Goal: Information Seeking & Learning: Learn about a topic

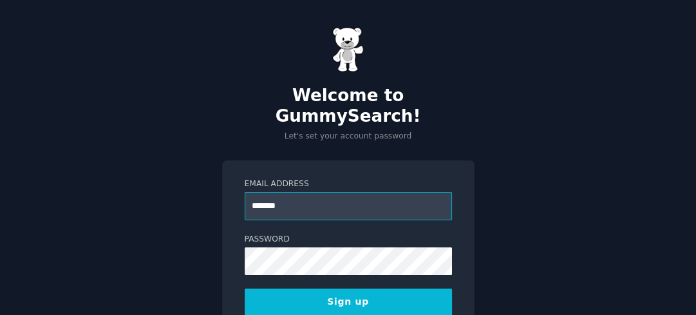
type input "**********"
click at [352, 288] on button "Sign up" at bounding box center [348, 301] width 207 height 27
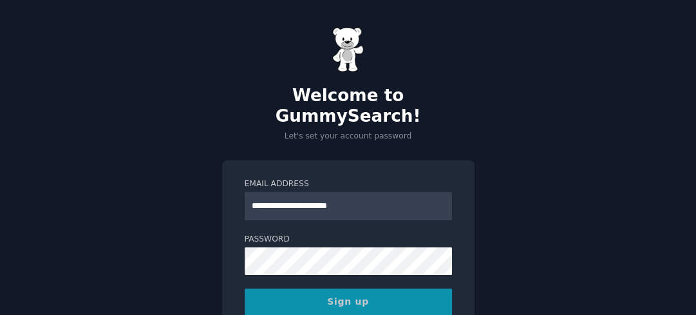
click at [352, 288] on div "Sign up" at bounding box center [348, 301] width 207 height 27
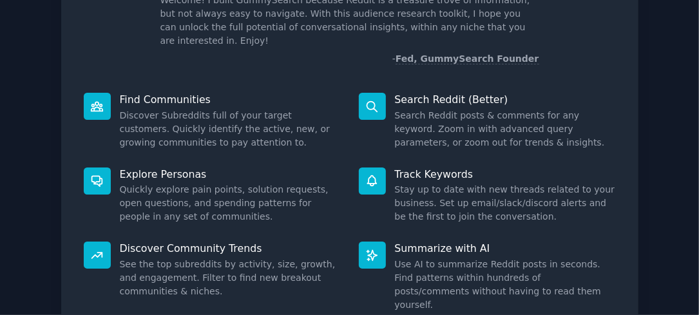
scroll to position [188, 0]
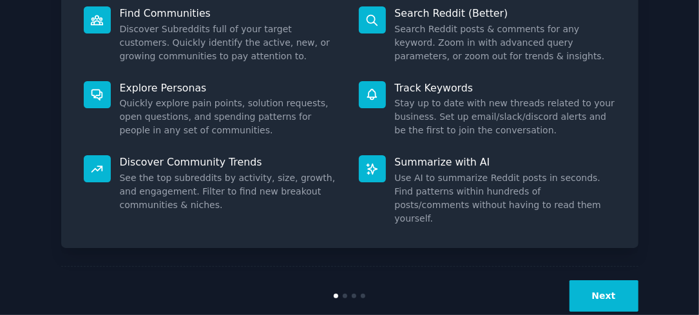
click at [603, 280] on button "Next" at bounding box center [603, 296] width 69 height 32
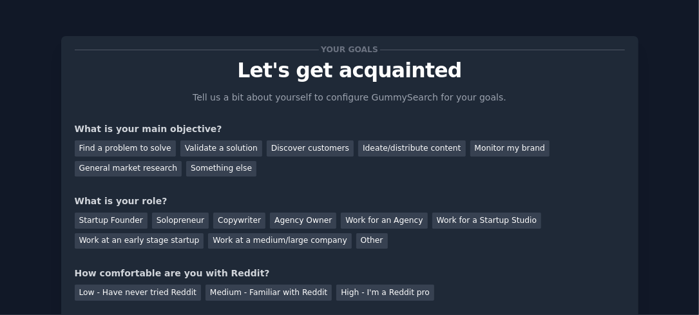
scroll to position [1, 0]
click at [233, 166] on div "Find a problem to solve Validate a solution Discover customers Ideate/distribut…" at bounding box center [350, 155] width 550 height 41
click at [137, 145] on div "Find a problem to solve" at bounding box center [125, 148] width 101 height 16
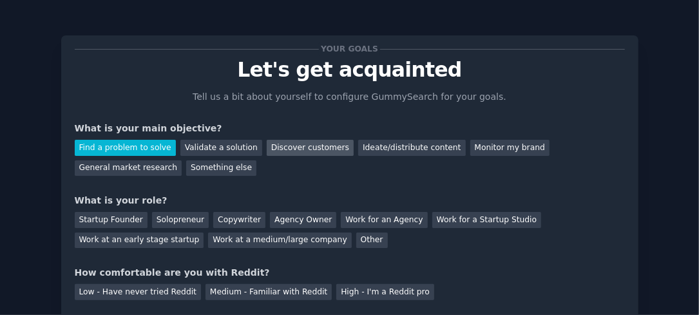
click at [274, 147] on div "Discover customers" at bounding box center [310, 148] width 87 height 16
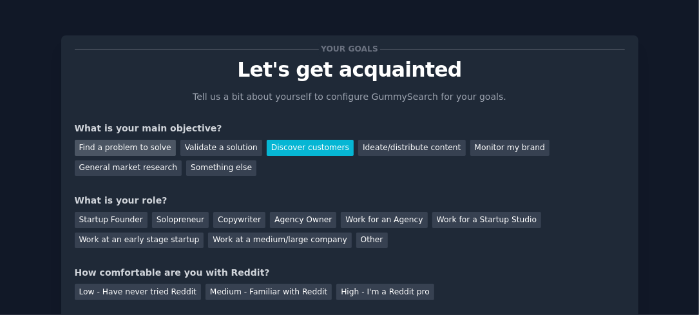
click at [151, 144] on div "Find a problem to solve" at bounding box center [125, 148] width 101 height 16
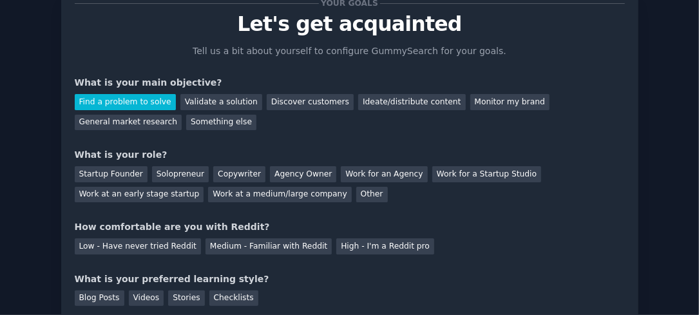
scroll to position [54, 0]
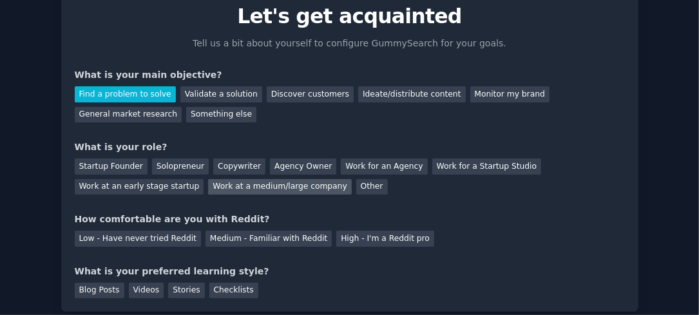
click at [208, 183] on div "Work at a medium/large company" at bounding box center [279, 187] width 143 height 16
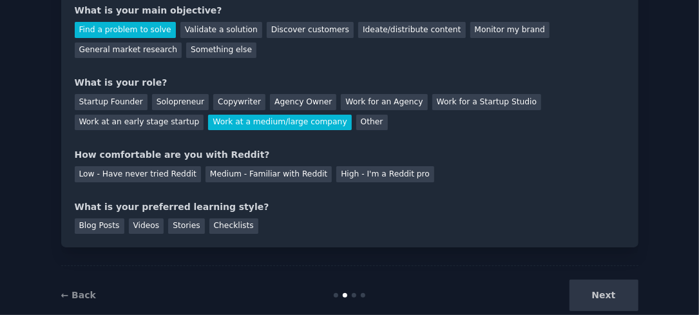
scroll to position [121, 0]
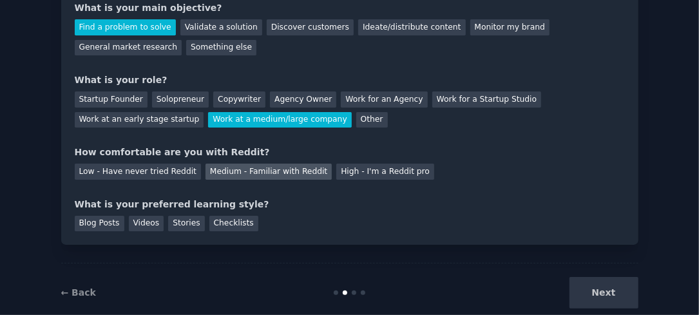
click at [254, 173] on div "Medium - Familiar with Reddit" at bounding box center [268, 172] width 126 height 16
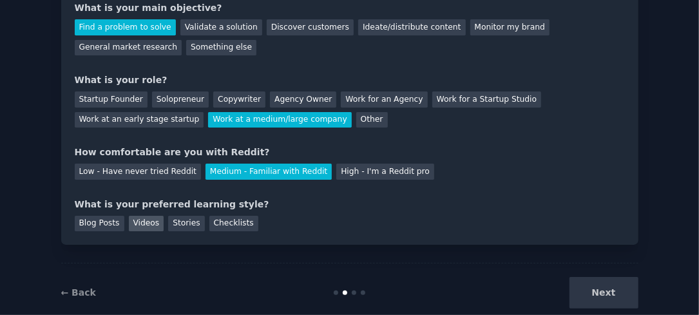
click at [140, 220] on div "Videos" at bounding box center [146, 224] width 35 height 16
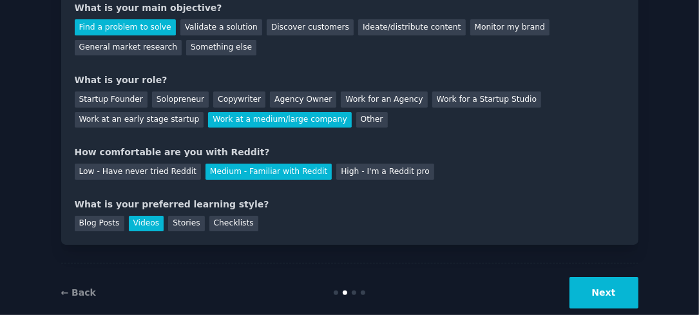
click at [608, 287] on button "Next" at bounding box center [603, 293] width 69 height 32
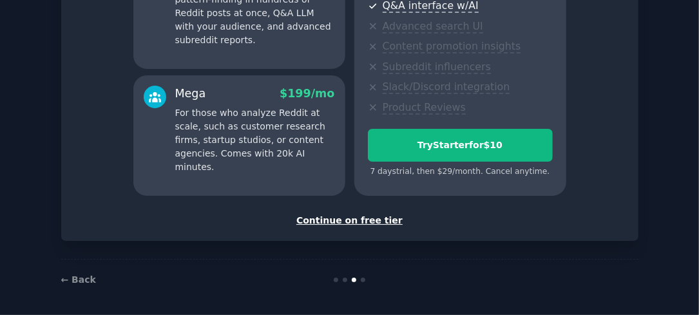
scroll to position [294, 0]
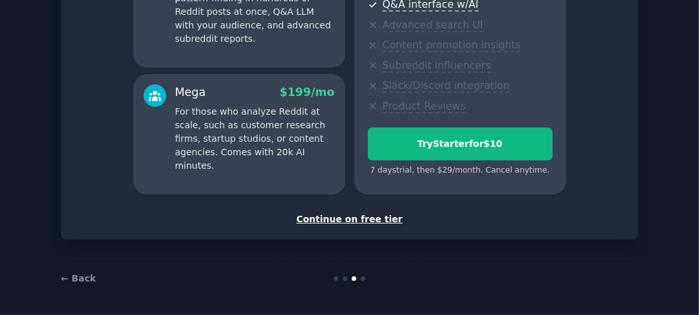
click at [354, 216] on div "Continue on free tier" at bounding box center [350, 219] width 550 height 14
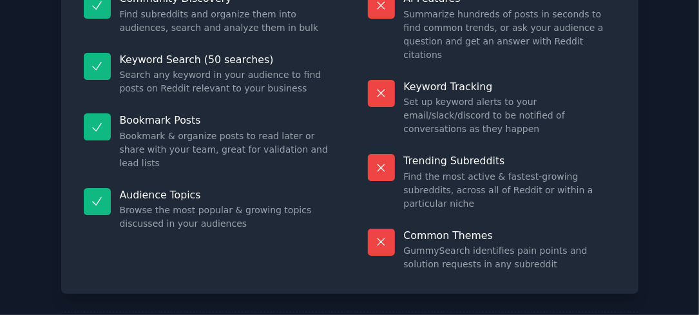
scroll to position [185, 0]
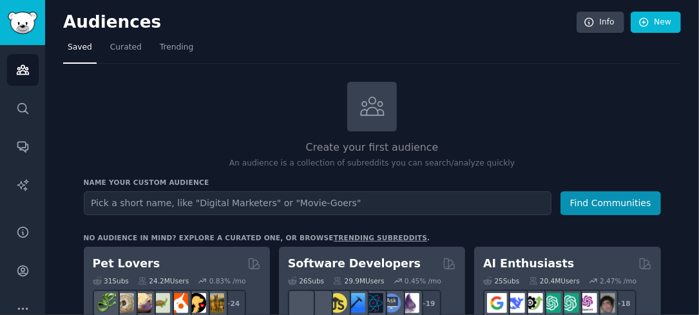
scroll to position [52, 0]
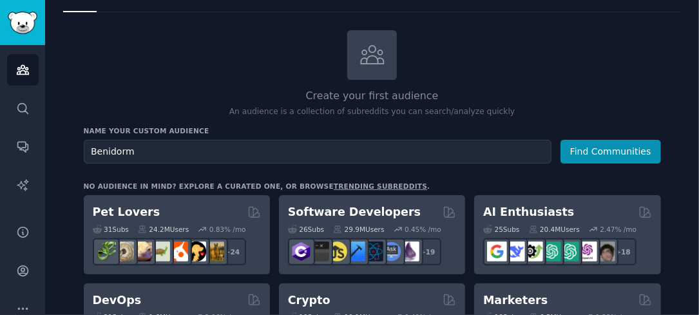
type input "Benidorm"
click at [560, 140] on button "Find Communities" at bounding box center [610, 152] width 100 height 24
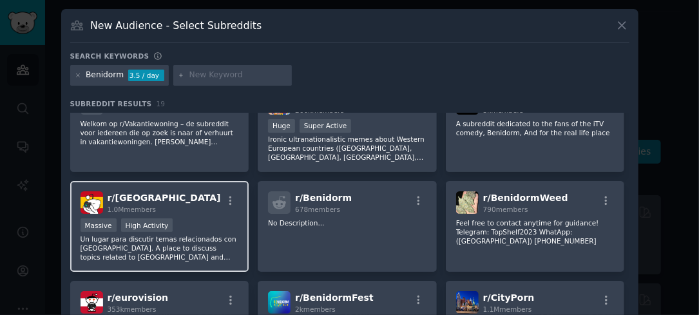
scroll to position [30, 0]
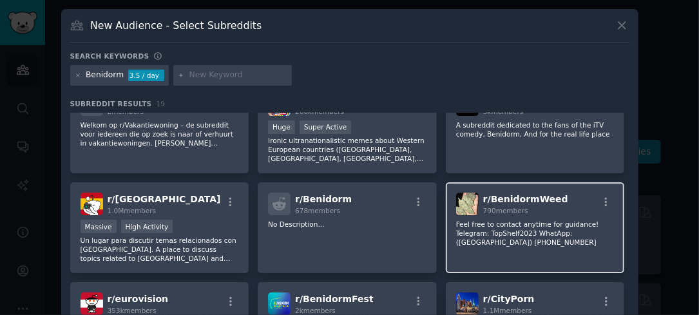
click at [511, 237] on div "r/ BenidormWeed 790 members Feel free to contact anytime for guidance! Telegram…" at bounding box center [535, 227] width 179 height 91
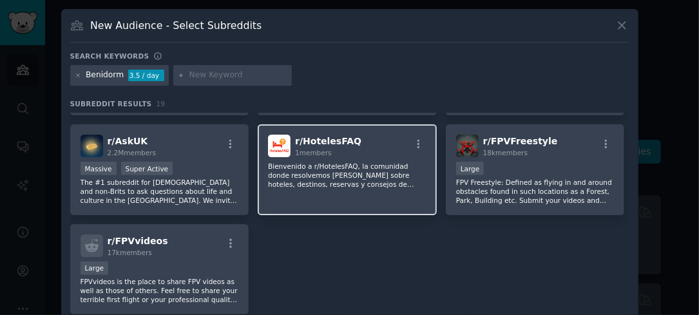
scroll to position [348, 0]
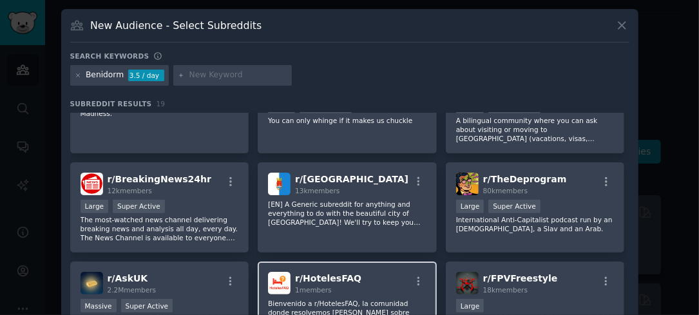
click at [390, 216] on p "[EN] A Generic subreddit for anything and everything to do with the beautiful c…" at bounding box center [347, 213] width 158 height 27
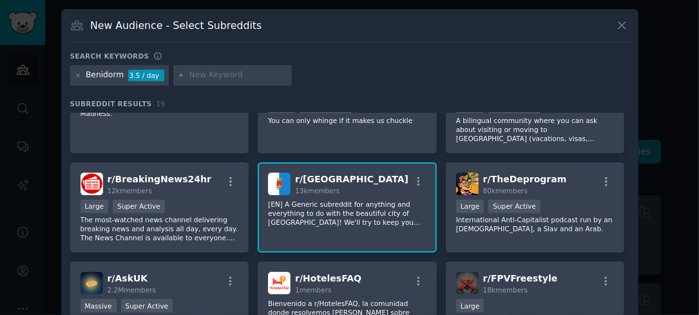
click at [371, 174] on div "r/ [GEOGRAPHIC_DATA] 13k members" at bounding box center [347, 184] width 158 height 23
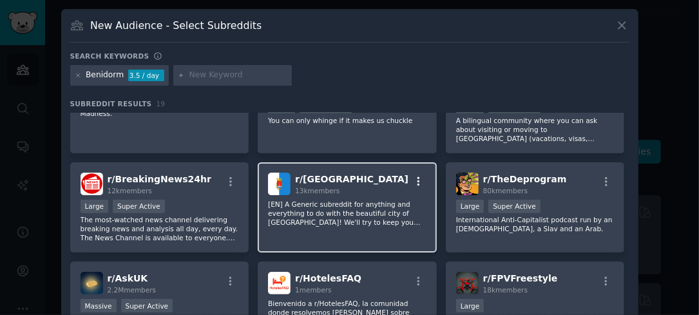
drag, startPoint x: 371, startPoint y: 174, endPoint x: 415, endPoint y: 175, distance: 44.4
click at [415, 175] on div "r/ [GEOGRAPHIC_DATA] 13k members" at bounding box center [347, 184] width 158 height 23
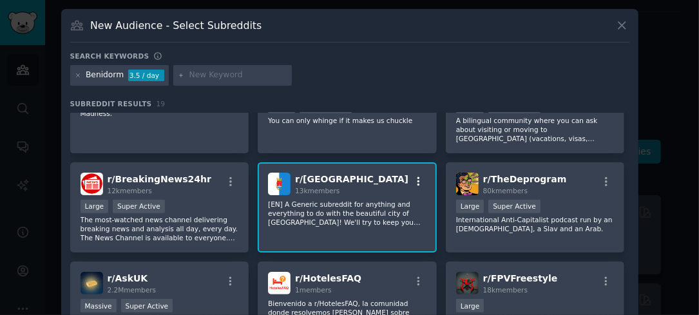
click at [417, 177] on icon "button" at bounding box center [418, 181] width 3 height 9
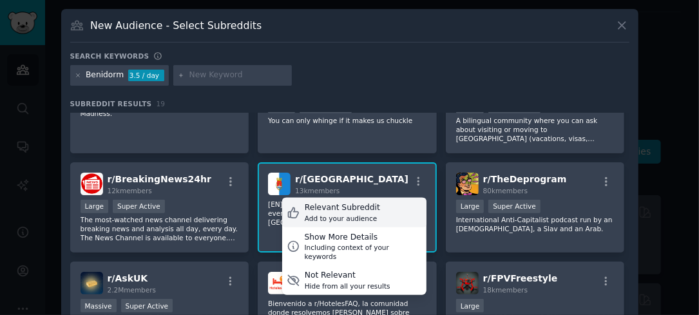
click at [388, 208] on div "Relevant Subreddit Add to your audience" at bounding box center [354, 213] width 144 height 30
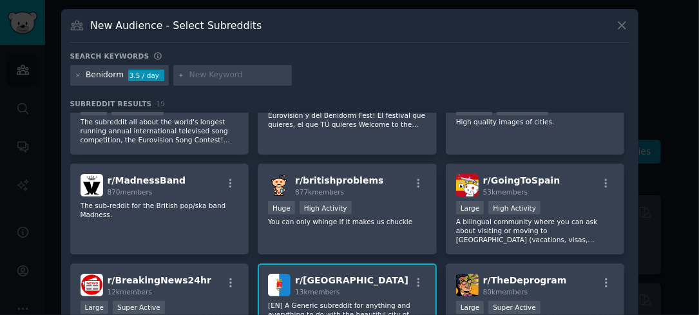
scroll to position [245, 0]
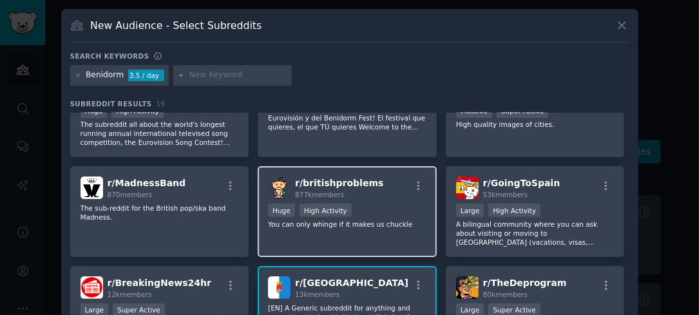
click at [412, 176] on div "r/ britishproblems 877k members" at bounding box center [347, 187] width 158 height 23
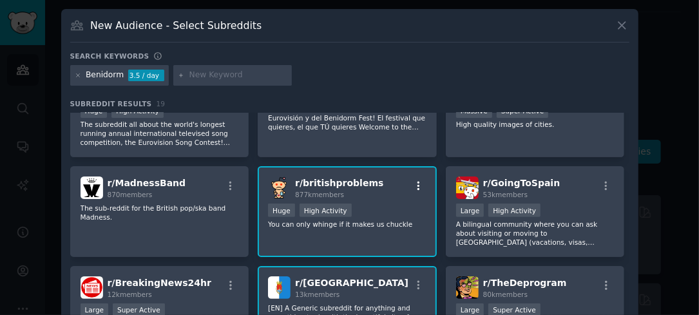
click at [415, 181] on icon "button" at bounding box center [419, 186] width 12 height 12
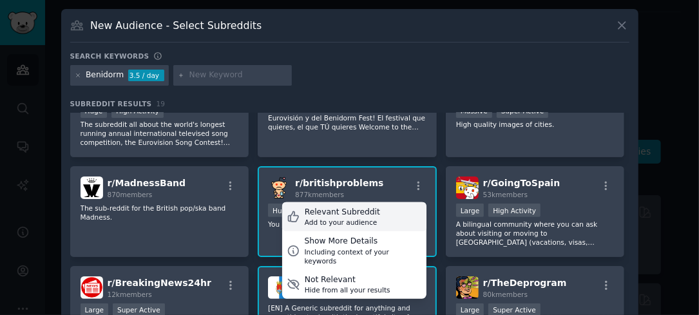
click at [381, 214] on div "Relevant Subreddit Add to your audience" at bounding box center [354, 217] width 144 height 30
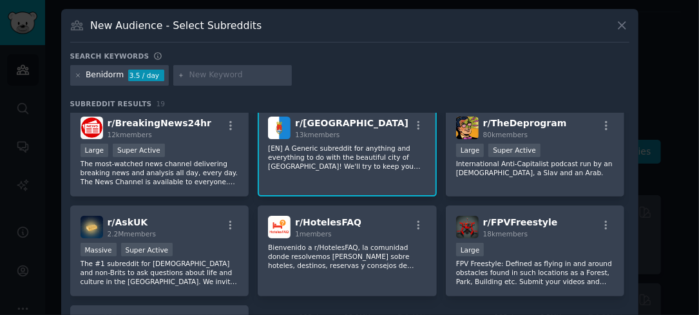
scroll to position [374, 0]
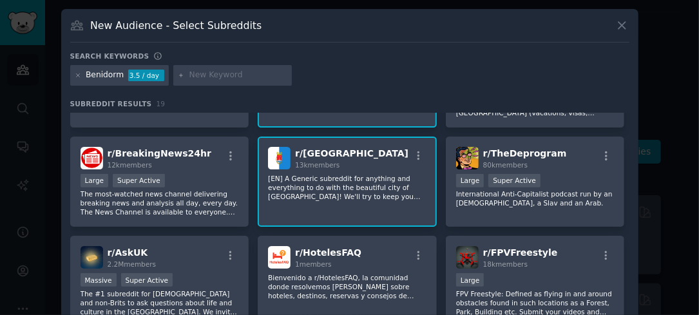
click at [415, 147] on div "r/ [GEOGRAPHIC_DATA] 13k members" at bounding box center [347, 158] width 158 height 23
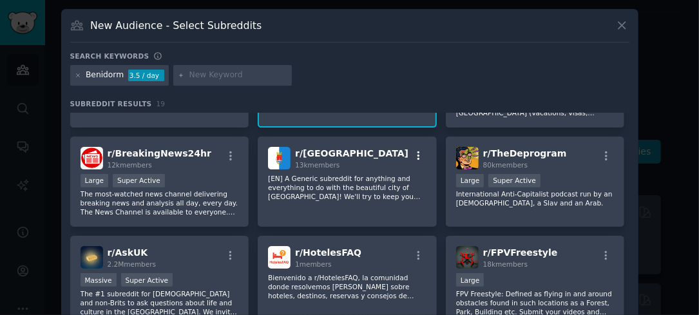
click at [415, 155] on icon "button" at bounding box center [419, 156] width 12 height 12
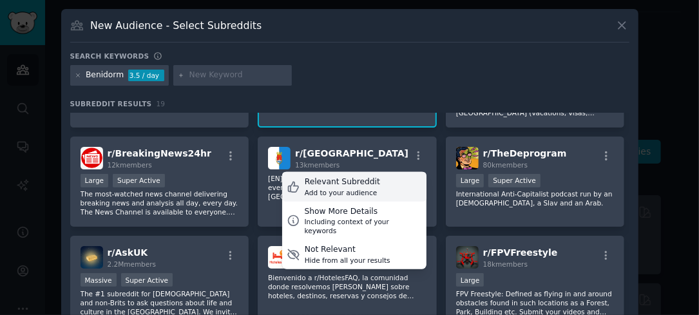
click at [387, 187] on div "Relevant Subreddit Add to your audience" at bounding box center [354, 187] width 144 height 30
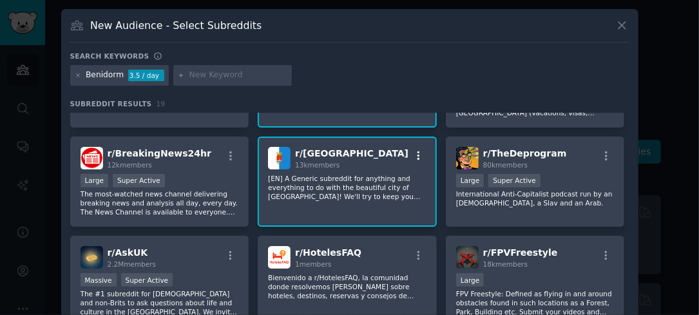
click at [419, 150] on icon "button" at bounding box center [419, 156] width 12 height 12
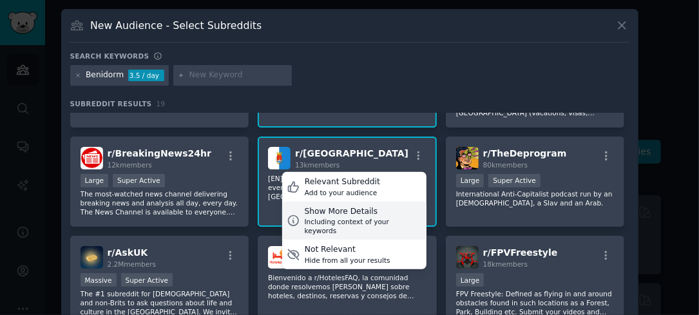
click at [391, 206] on div "Show More Details" at bounding box center [363, 212] width 117 height 12
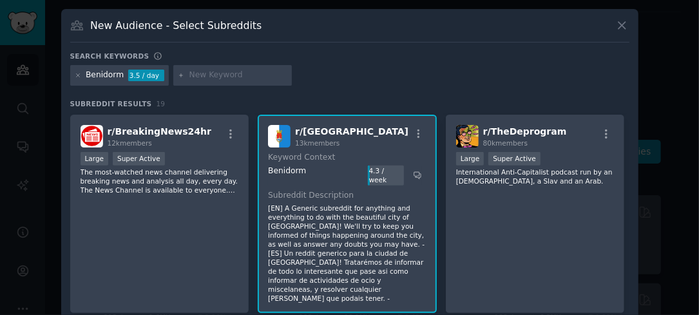
scroll to position [393, 0]
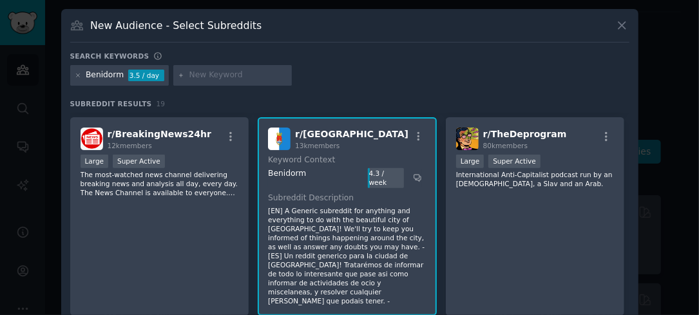
click at [281, 137] on img at bounding box center [279, 138] width 23 height 23
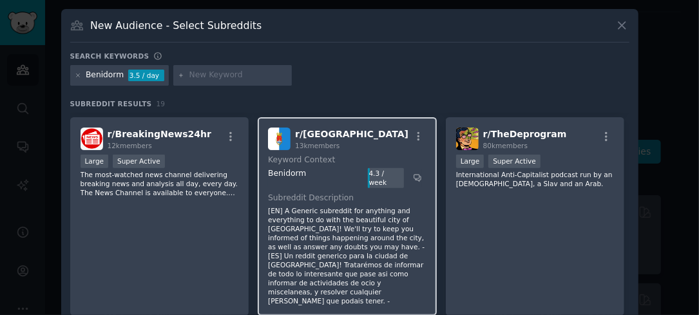
click at [281, 137] on img at bounding box center [279, 138] width 23 height 23
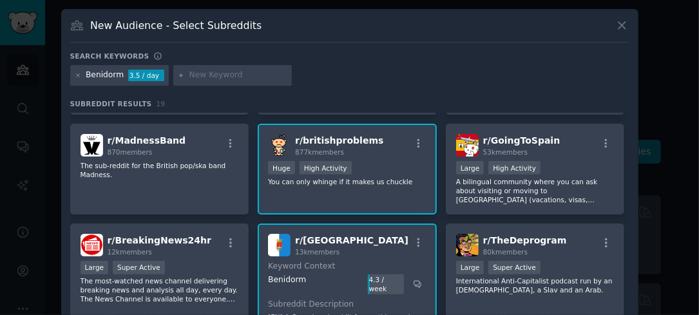
scroll to position [285, 0]
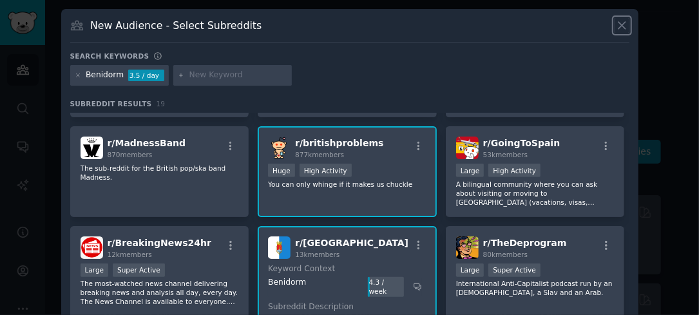
click at [622, 19] on icon at bounding box center [622, 26] width 14 height 14
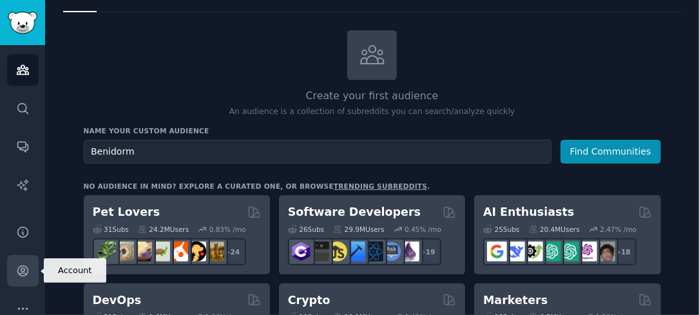
click at [23, 276] on icon "Sidebar" at bounding box center [23, 271] width 14 height 14
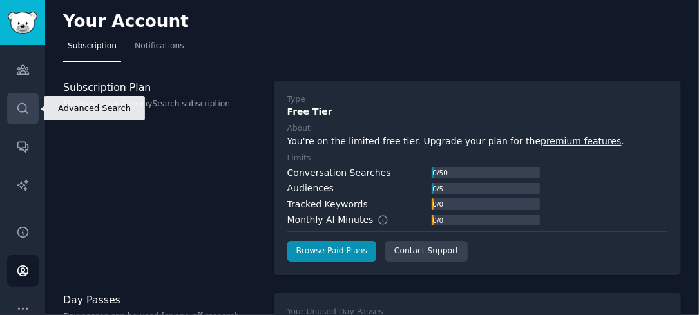
click at [33, 104] on link "Search" at bounding box center [23, 109] width 32 height 32
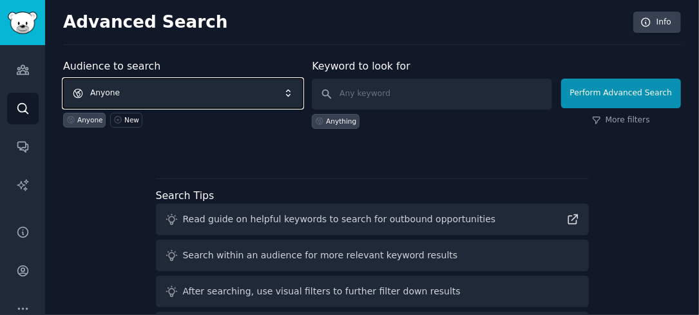
click at [222, 84] on span "Anyone" at bounding box center [183, 94] width 240 height 30
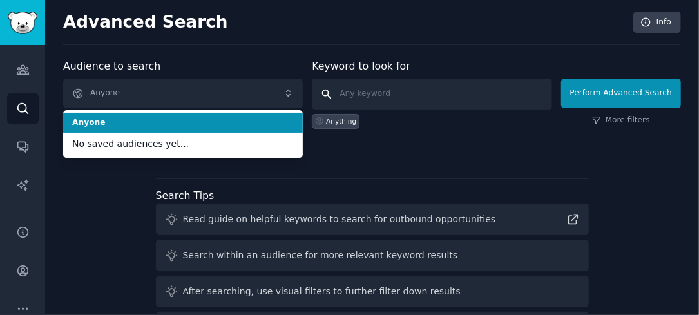
click at [334, 91] on input "text" at bounding box center [432, 94] width 240 height 31
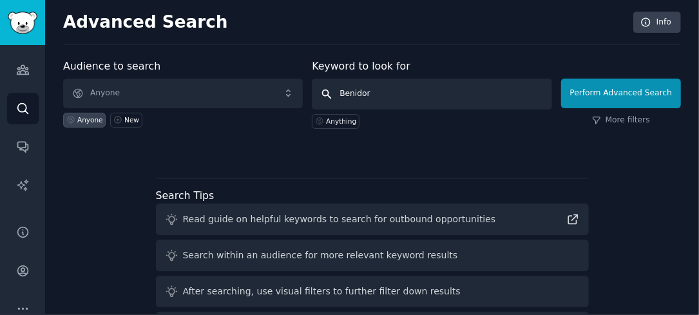
type input "Benidorm"
click button "Perform Advanced Search" at bounding box center [621, 94] width 120 height 30
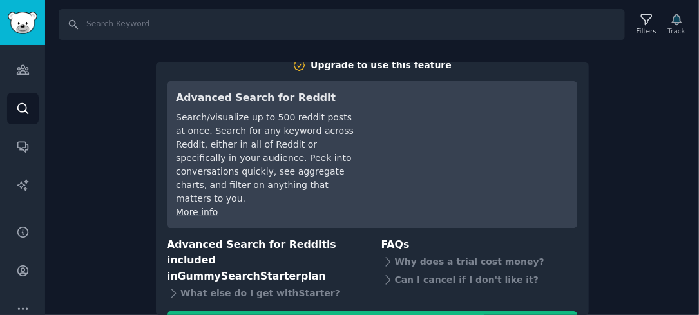
scroll to position [46, 0]
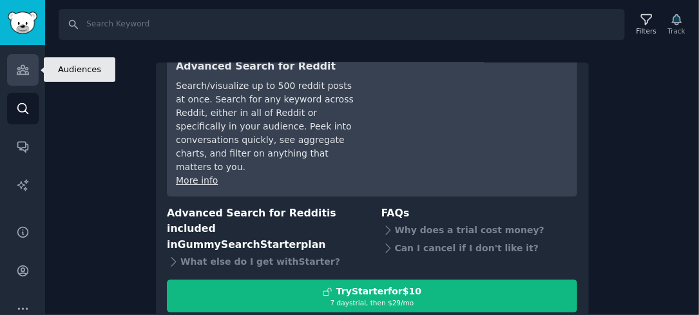
click at [23, 55] on link "Audiences" at bounding box center [23, 70] width 32 height 32
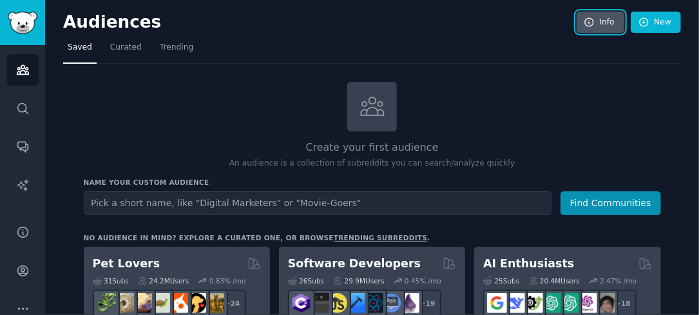
click at [606, 19] on link "Info" at bounding box center [600, 23] width 48 height 22
click at [162, 46] on span "Trending" at bounding box center [176, 48] width 33 height 12
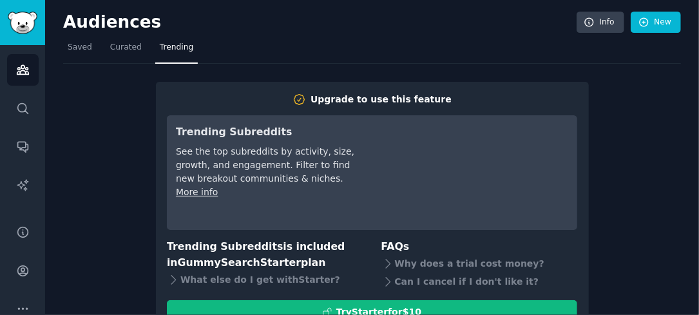
scroll to position [65, 0]
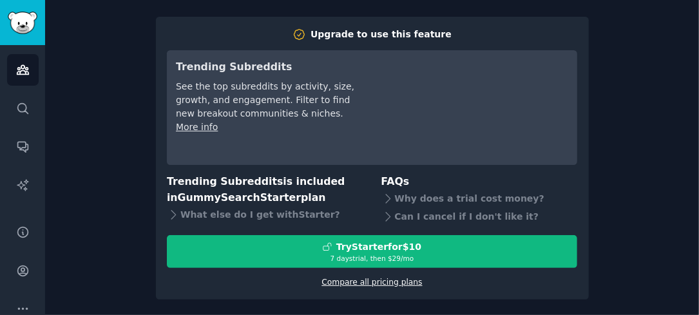
click at [363, 280] on link "Compare all pricing plans" at bounding box center [371, 282] width 100 height 9
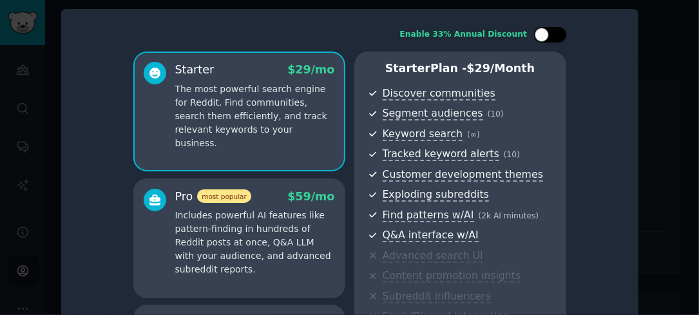
click at [553, 33] on div at bounding box center [556, 35] width 6 height 6
checkbox input "true"
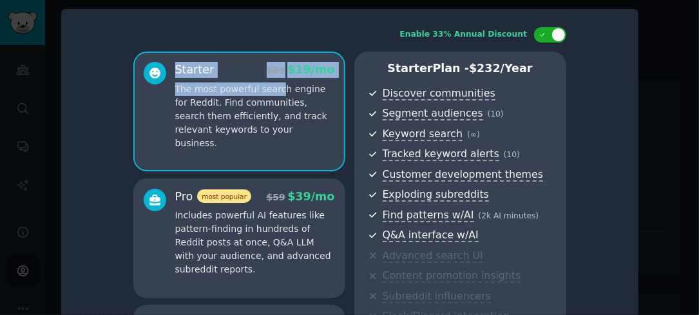
drag, startPoint x: 270, startPoint y: 82, endPoint x: 119, endPoint y: 80, distance: 150.7
click at [119, 80] on div "Enable 33% Annual Discount Starter $ 29 $ 19 /mo The most powerful search engin…" at bounding box center [349, 226] width 559 height 416
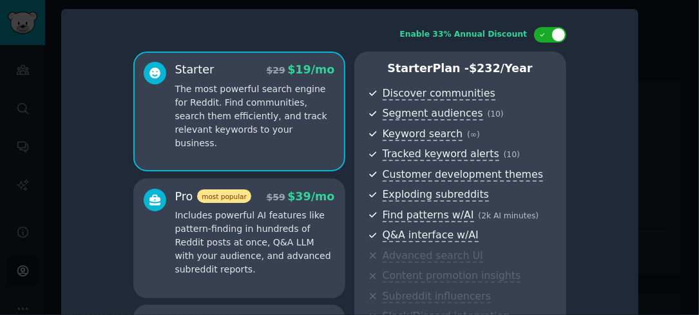
click at [39, 117] on div at bounding box center [349, 157] width 699 height 315
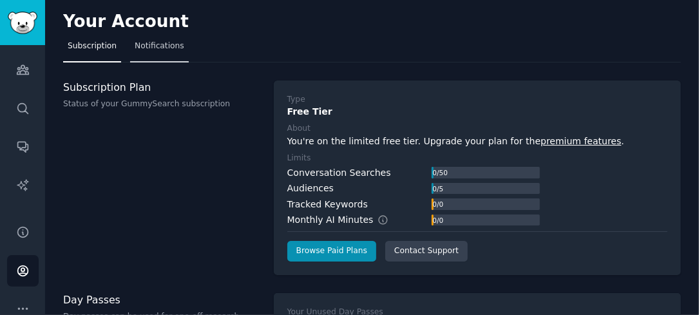
click at [157, 39] on link "Notifications" at bounding box center [159, 49] width 59 height 26
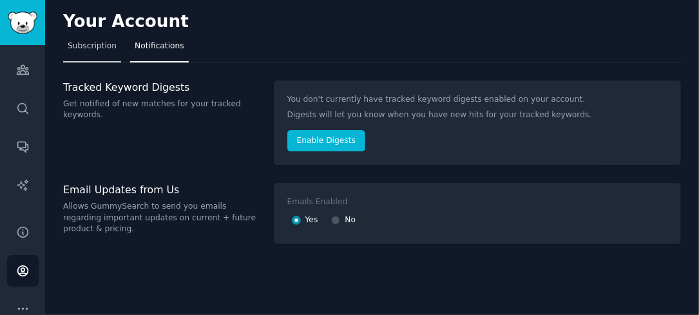
click at [97, 47] on span "Subscription" at bounding box center [92, 47] width 49 height 12
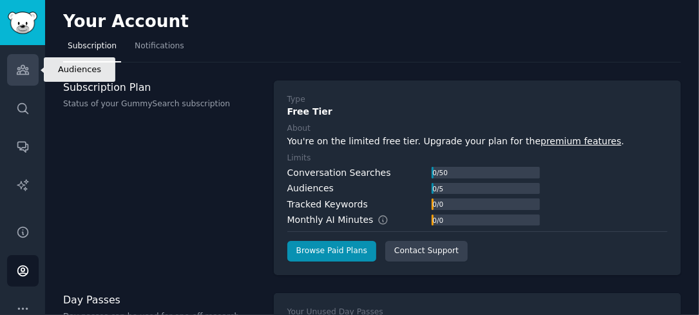
click at [18, 67] on icon "Sidebar" at bounding box center [23, 70] width 12 height 9
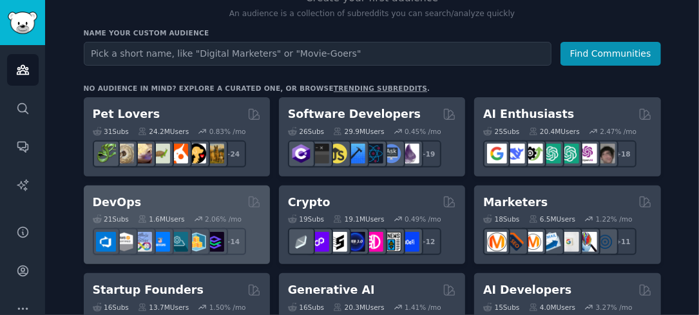
scroll to position [138, 0]
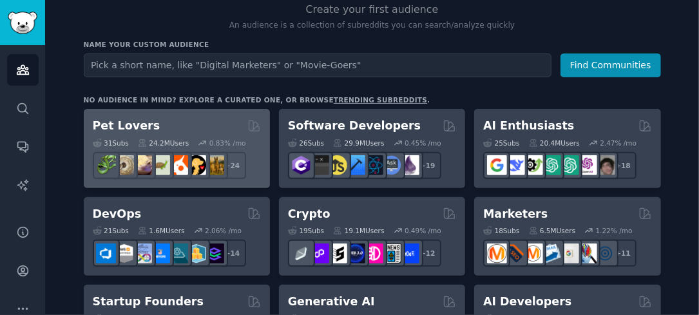
click at [237, 127] on div "Pet Lovers Curated by GummySearch" at bounding box center [177, 126] width 168 height 16
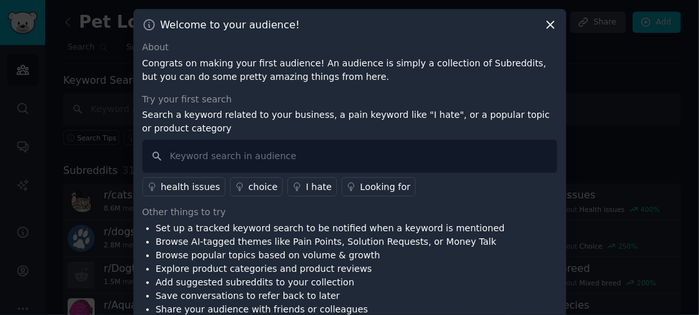
click at [549, 19] on icon at bounding box center [550, 25] width 14 height 14
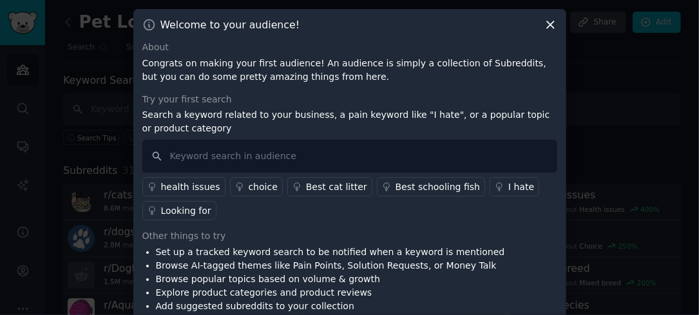
click at [539, 24] on div "Welcome to your audience!" at bounding box center [349, 25] width 415 height 14
click at [547, 24] on icon at bounding box center [550, 24] width 7 height 7
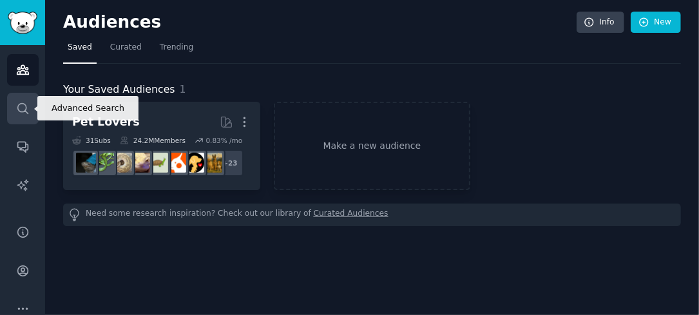
click at [12, 107] on link "Search" at bounding box center [23, 109] width 32 height 32
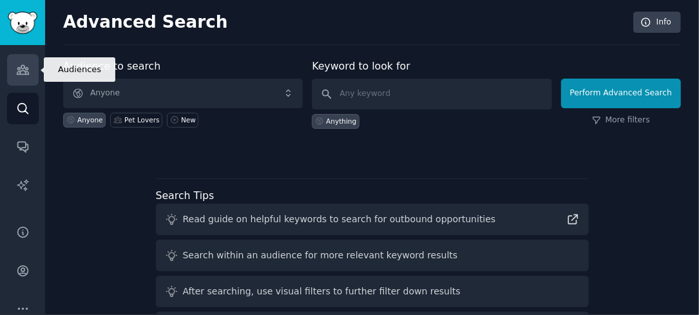
click at [28, 71] on icon "Sidebar" at bounding box center [23, 70] width 14 height 14
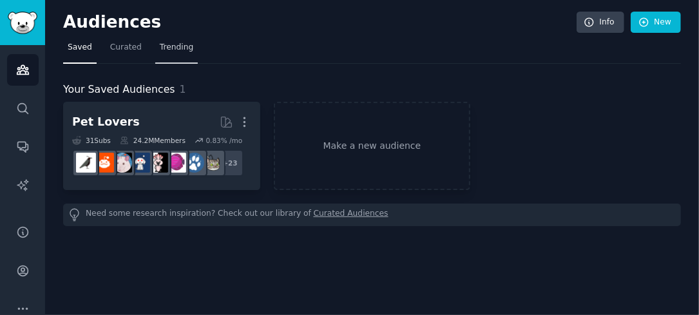
click at [165, 44] on span "Trending" at bounding box center [176, 48] width 33 height 12
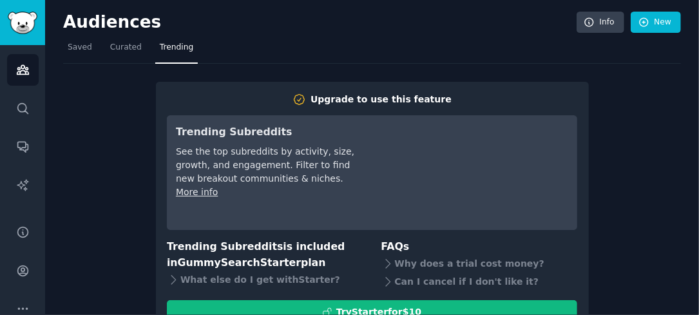
click at [613, 111] on div "Upgrade to use this feature Trending Subreddits See the top subreddits by activ…" at bounding box center [372, 214] width 618 height 301
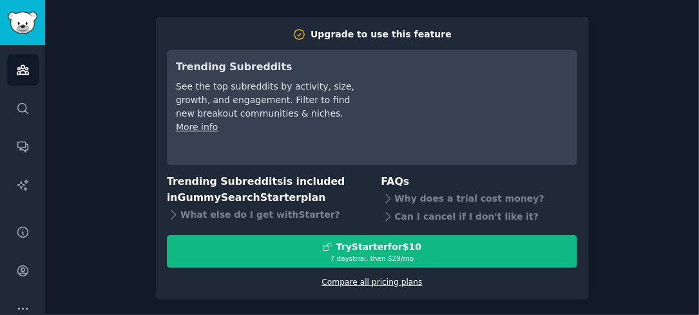
click at [381, 282] on link "Compare all pricing plans" at bounding box center [371, 282] width 100 height 9
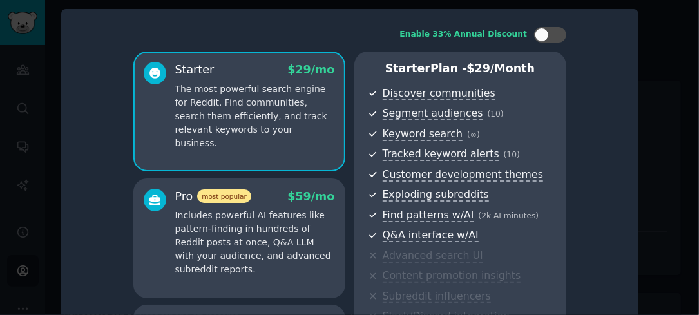
click at [645, 88] on div at bounding box center [349, 157] width 699 height 315
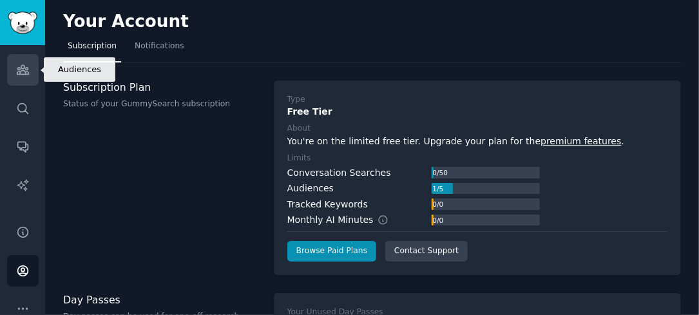
click at [7, 71] on link "Audiences" at bounding box center [23, 70] width 32 height 32
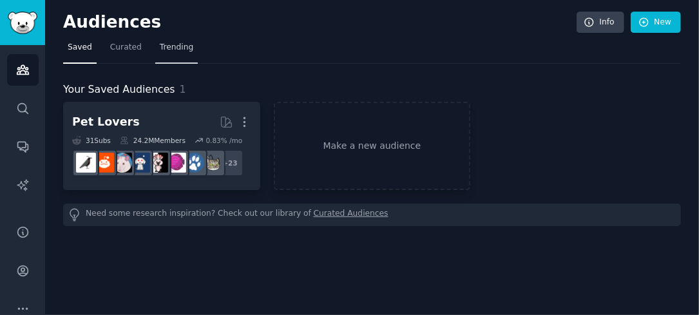
click at [178, 42] on span "Trending" at bounding box center [176, 48] width 33 height 12
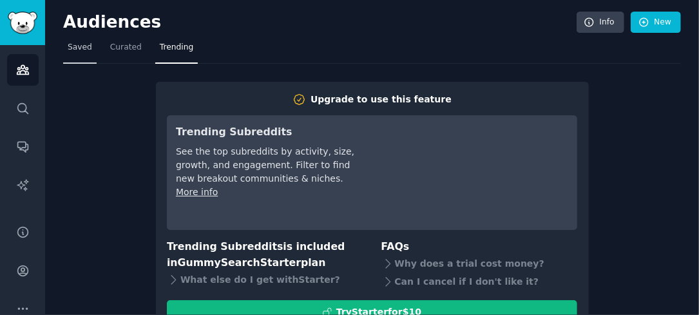
click at [86, 48] on span "Saved" at bounding box center [80, 48] width 24 height 12
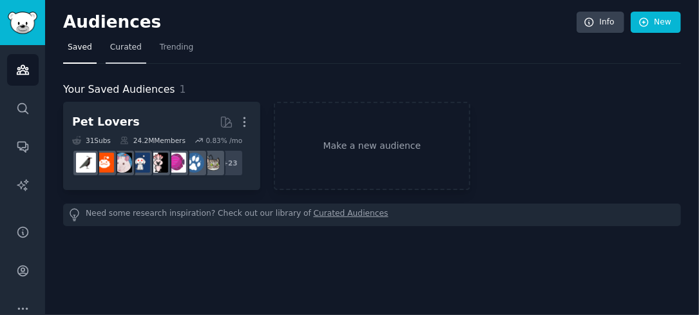
click at [118, 42] on span "Curated" at bounding box center [126, 48] width 32 height 12
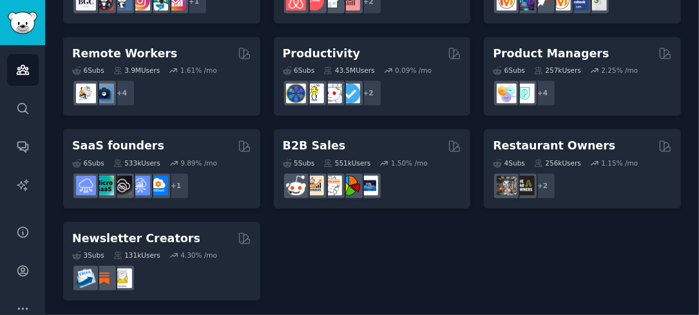
scroll to position [1083, 0]
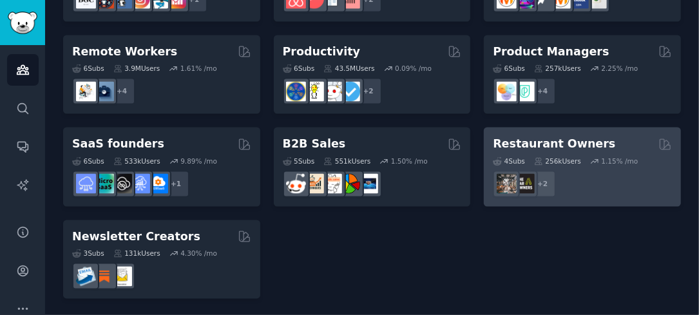
click at [583, 144] on h2 "Restaurant Owners" at bounding box center [554, 145] width 122 height 16
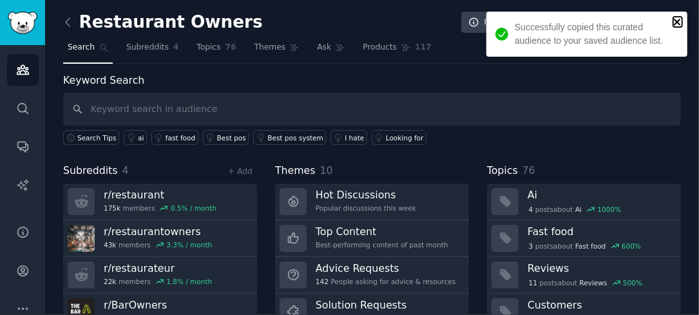
click at [679, 22] on icon "close" at bounding box center [677, 22] width 9 height 10
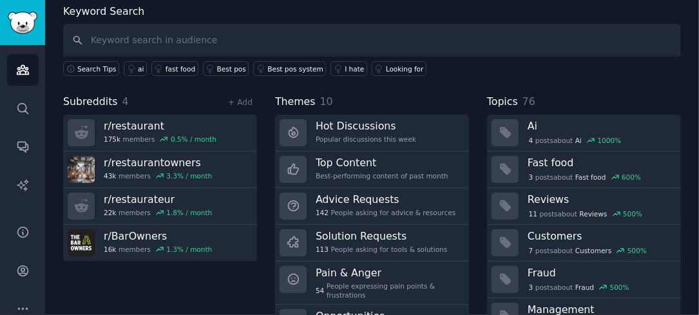
scroll to position [71, 0]
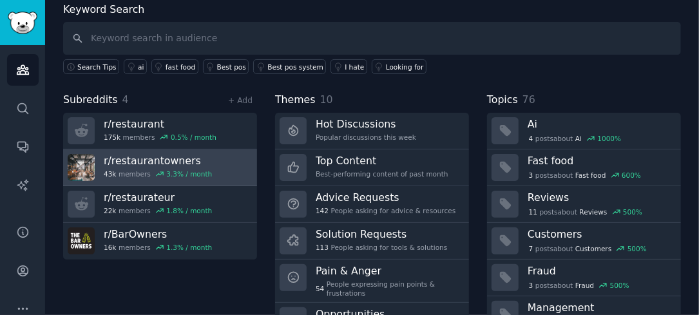
click at [220, 167] on link "r/ restaurantowners 43k members 3.3 % / month" at bounding box center [160, 167] width 194 height 37
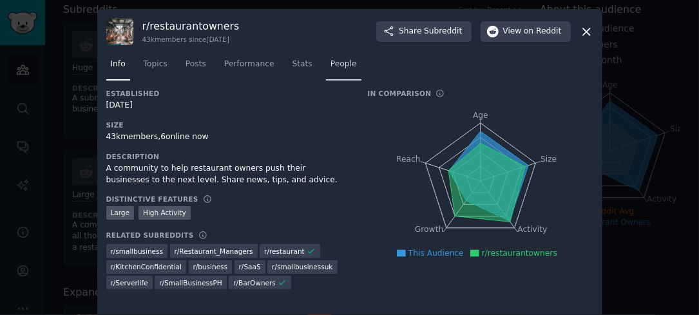
click at [341, 61] on link "People" at bounding box center [343, 67] width 35 height 26
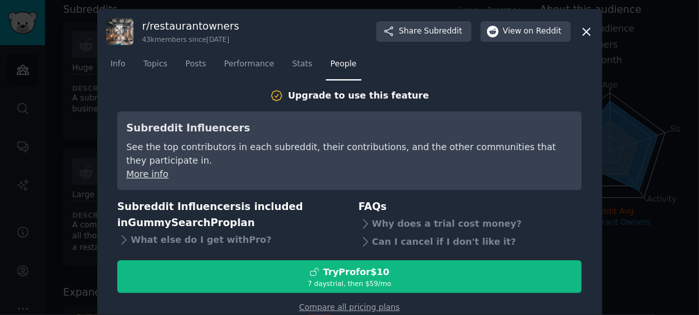
click at [585, 30] on icon at bounding box center [587, 32] width 14 height 14
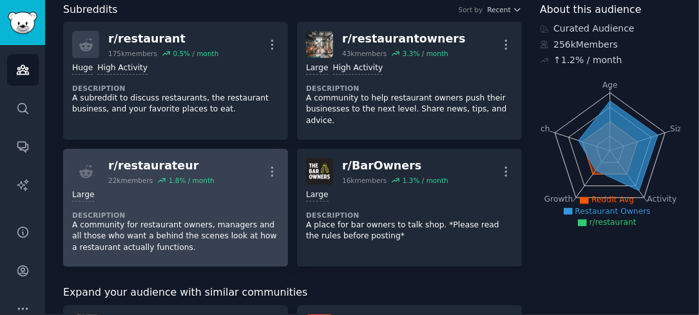
scroll to position [12, 0]
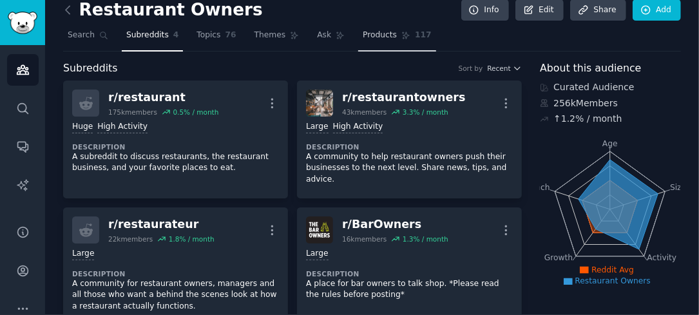
click at [364, 37] on span "Products" at bounding box center [380, 36] width 34 height 12
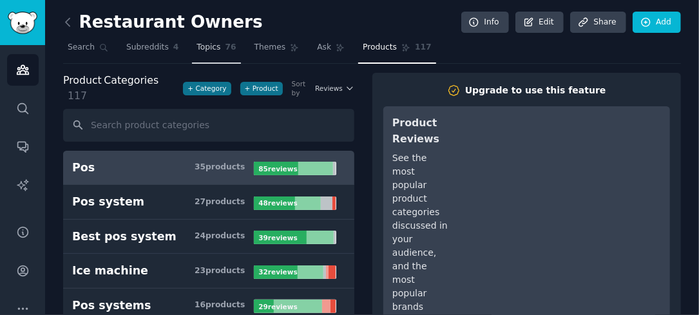
click at [197, 48] on span "Topics" at bounding box center [208, 48] width 24 height 12
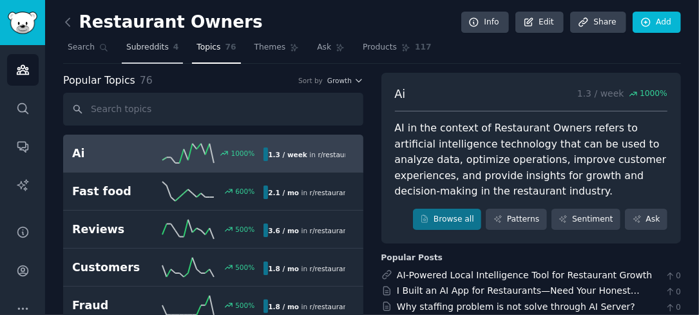
click at [134, 46] on span "Subreddits" at bounding box center [147, 48] width 42 height 12
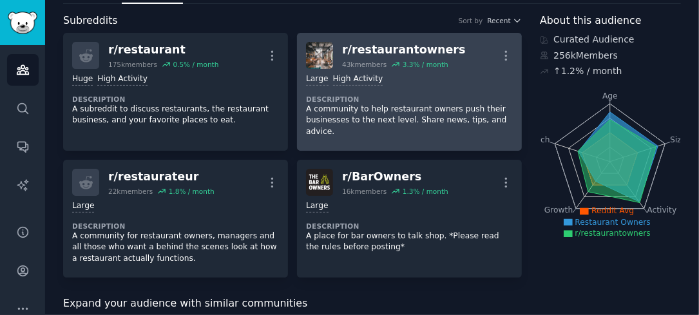
scroll to position [60, 0]
click at [382, 88] on div ">= 80th percentile for submissions / day Large High Activity Description A comm…" at bounding box center [409, 105] width 207 height 73
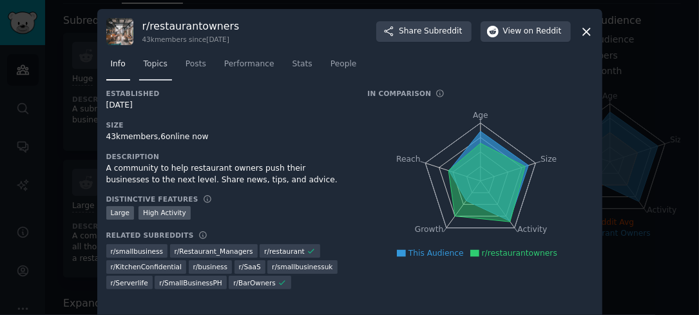
click at [161, 59] on span "Topics" at bounding box center [156, 65] width 24 height 12
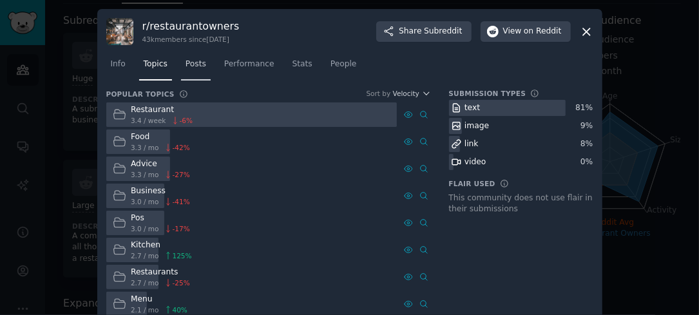
click at [192, 64] on span "Posts" at bounding box center [195, 65] width 21 height 12
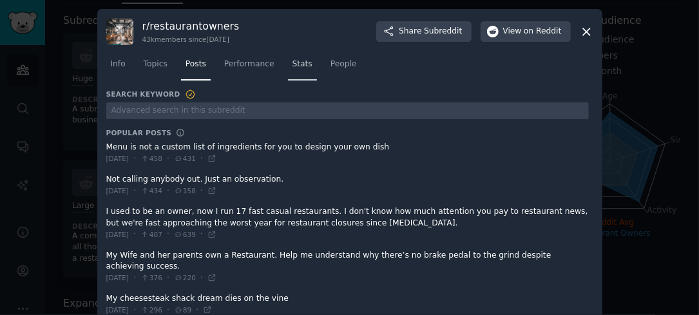
click at [293, 62] on span "Stats" at bounding box center [302, 65] width 20 height 12
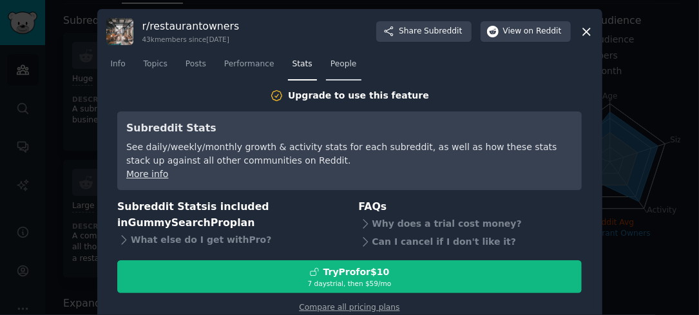
click at [330, 62] on span "People" at bounding box center [343, 65] width 26 height 12
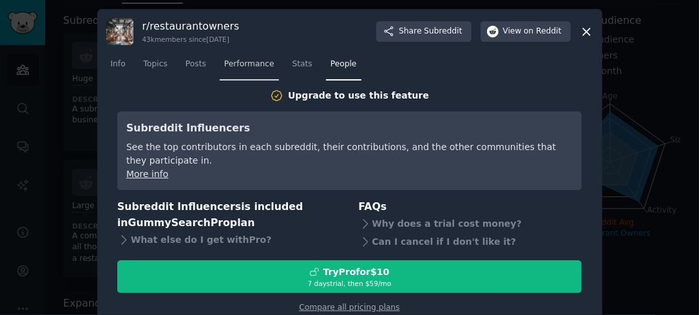
click at [237, 65] on span "Performance" at bounding box center [249, 65] width 50 height 12
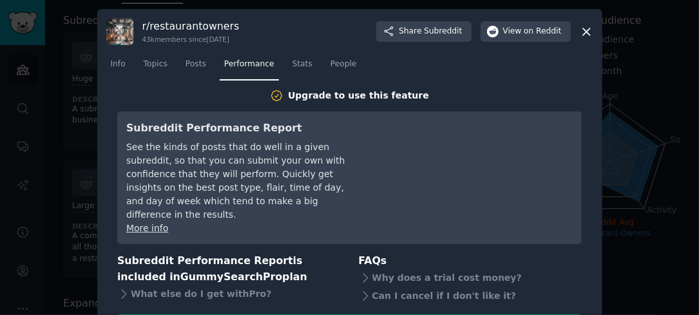
click at [585, 32] on icon at bounding box center [586, 31] width 7 height 7
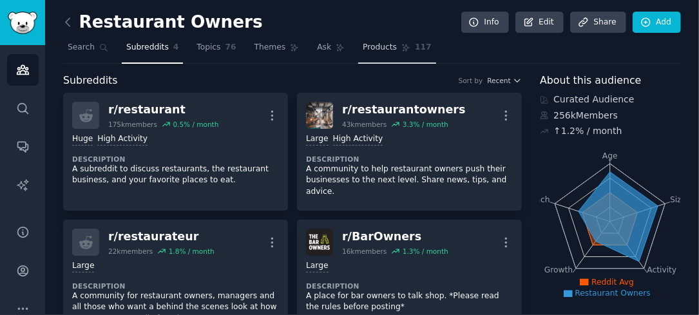
click at [358, 40] on link "Products 117" at bounding box center [396, 50] width 77 height 26
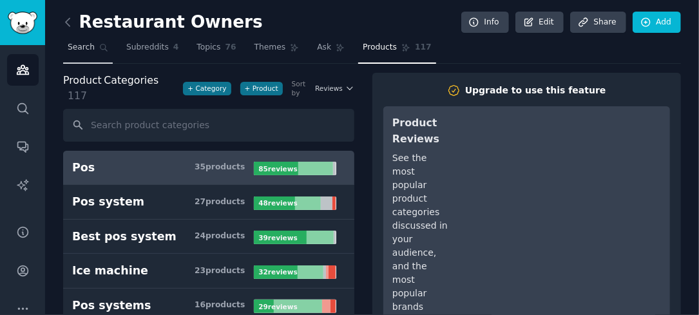
click at [93, 48] on link "Search" at bounding box center [88, 50] width 50 height 26
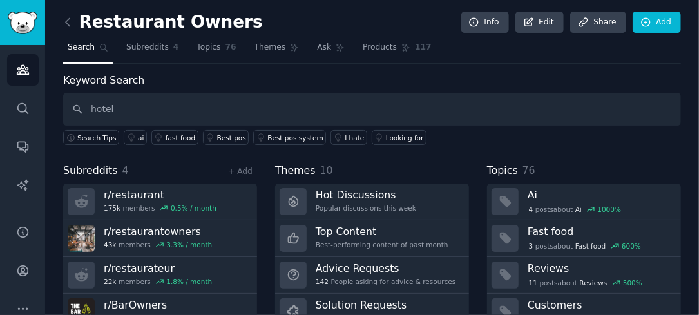
type input "hotel"
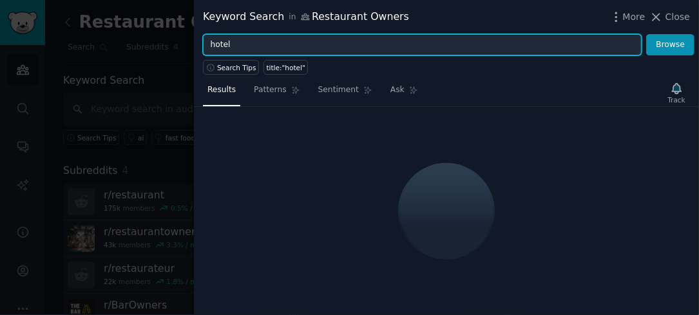
click at [312, 48] on input "hotel" at bounding box center [422, 45] width 438 height 22
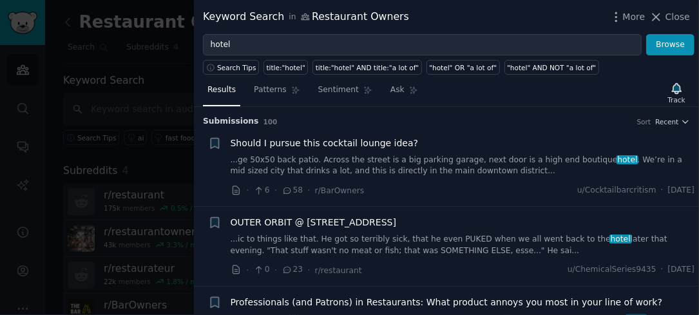
click at [164, 99] on div at bounding box center [349, 157] width 699 height 315
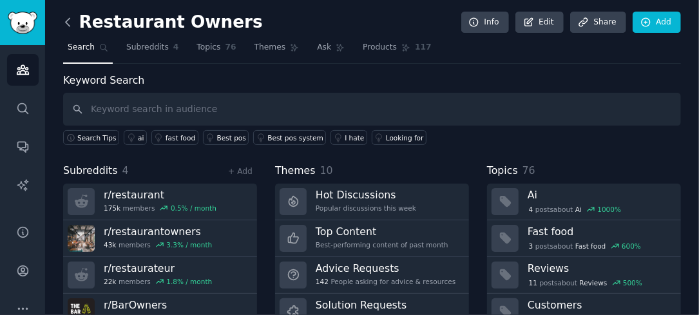
click at [69, 18] on icon at bounding box center [68, 22] width 4 height 8
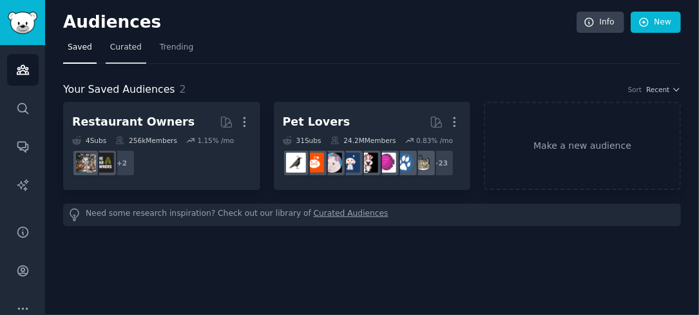
click at [132, 44] on span "Curated" at bounding box center [126, 48] width 32 height 12
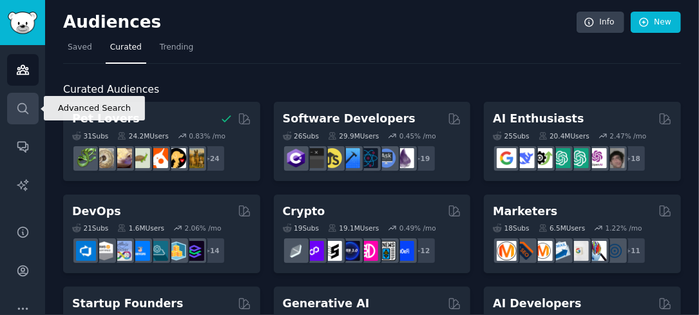
click at [16, 113] on icon "Sidebar" at bounding box center [23, 109] width 14 height 14
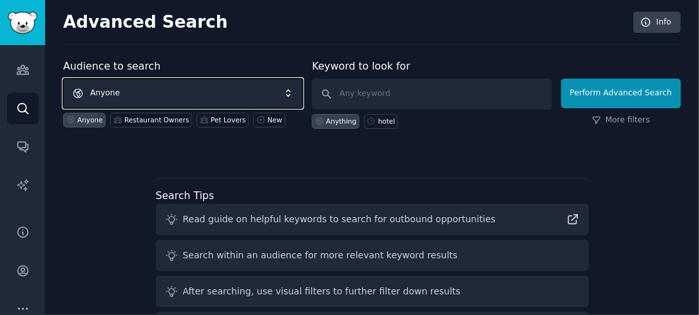
click at [196, 91] on span "Anyone" at bounding box center [183, 94] width 240 height 30
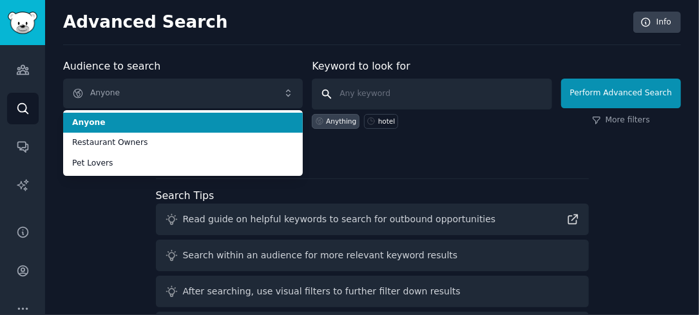
click at [369, 99] on input "text" at bounding box center [432, 94] width 240 height 31
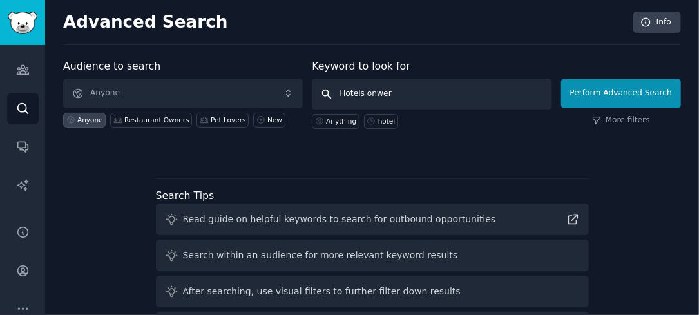
type input "Hotels onwers"
click button "Perform Advanced Search" at bounding box center [621, 94] width 120 height 30
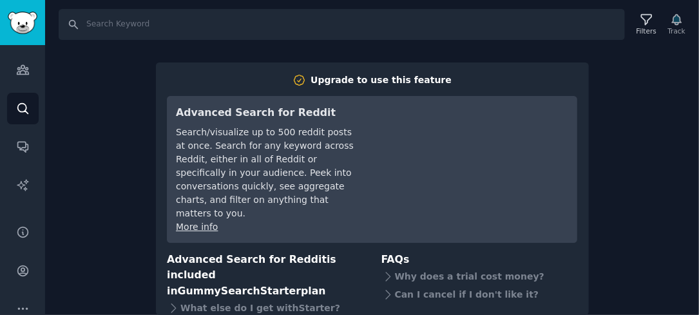
scroll to position [46, 0]
